Goal: Use online tool/utility: Utilize a website feature to perform a specific function

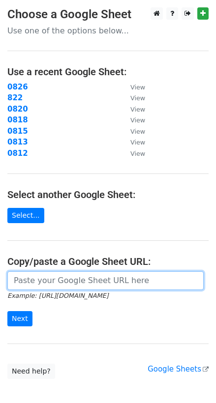
click at [43, 289] on input "url" at bounding box center [105, 280] width 196 height 19
paste input "https://docs.google.com/spreadsheets/d/18xs2xdITHxTYQzaLJwAB_p2_9z3zEyQ1w8AiXW-…"
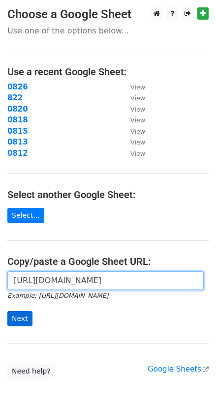
type input "https://docs.google.com/spreadsheets/d/18xs2xdITHxTYQzaLJwAB_p2_9z3zEyQ1w8AiXW-…"
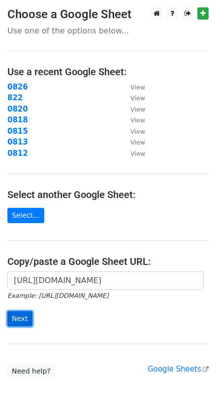
click at [24, 321] on input "Next" at bounding box center [19, 318] width 25 height 15
